Goal: Task Accomplishment & Management: Complete application form

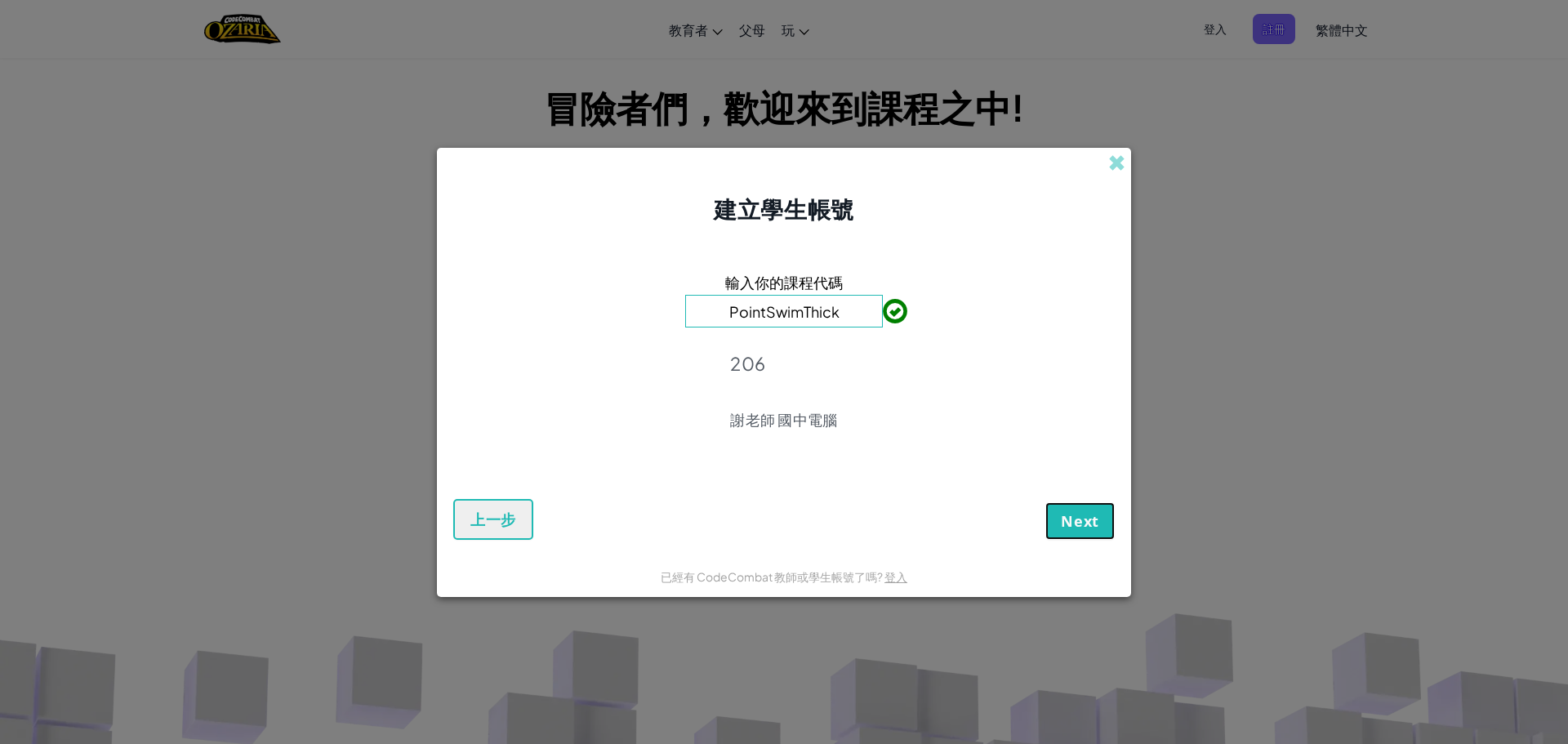
click at [1080, 519] on span "Next" at bounding box center [1080, 521] width 39 height 20
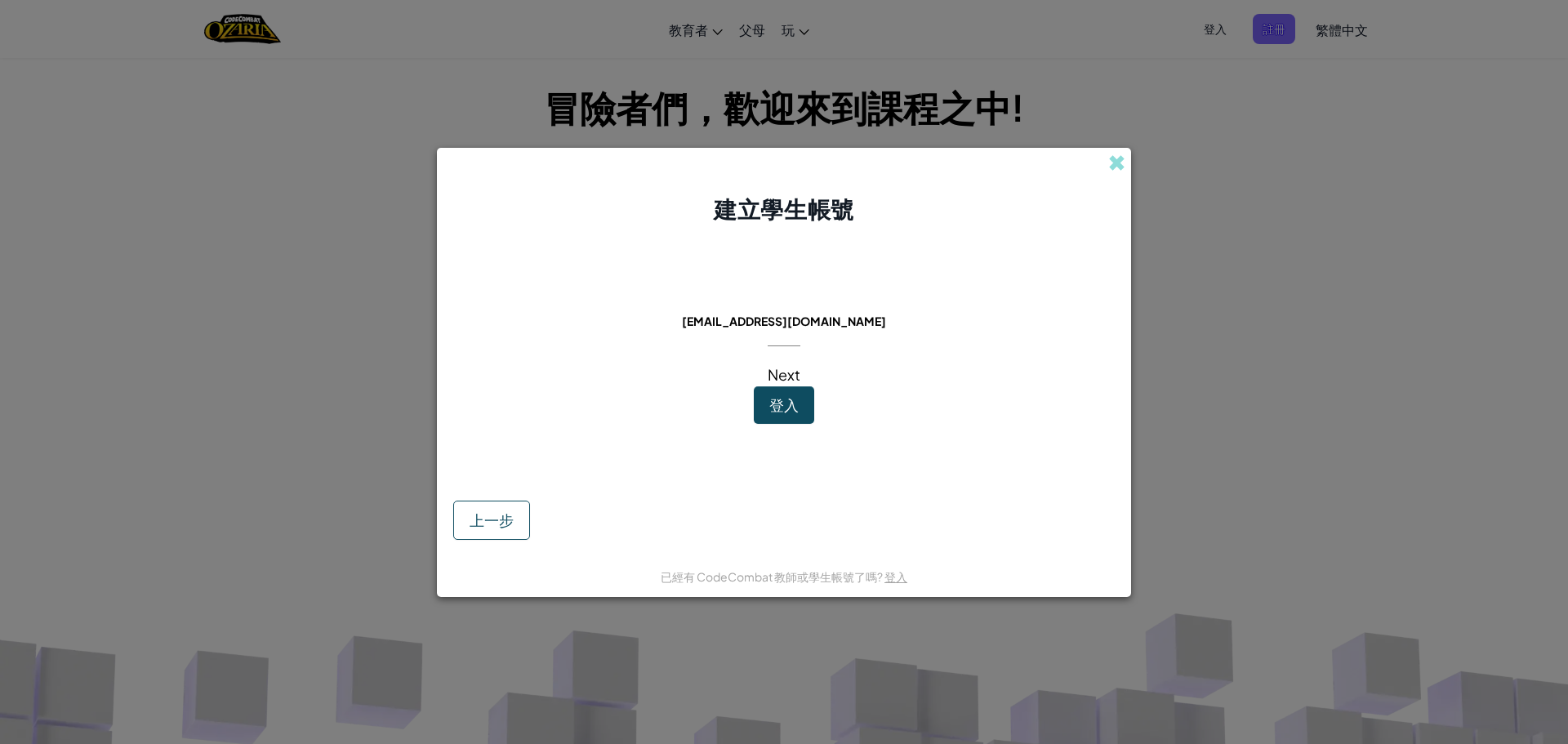
click at [797, 383] on div "Next" at bounding box center [784, 357] width 32 height 57
click at [793, 400] on span "登入" at bounding box center [784, 404] width 30 height 19
